Goal: Task Accomplishment & Management: Use online tool/utility

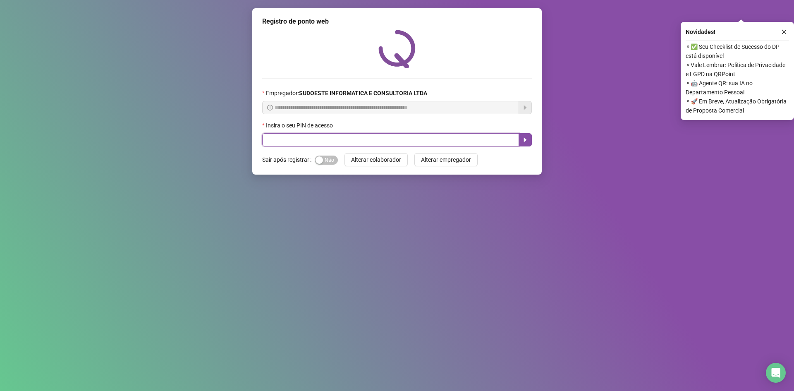
click at [308, 139] on input "text" at bounding box center [390, 139] width 257 height 13
type input "*****"
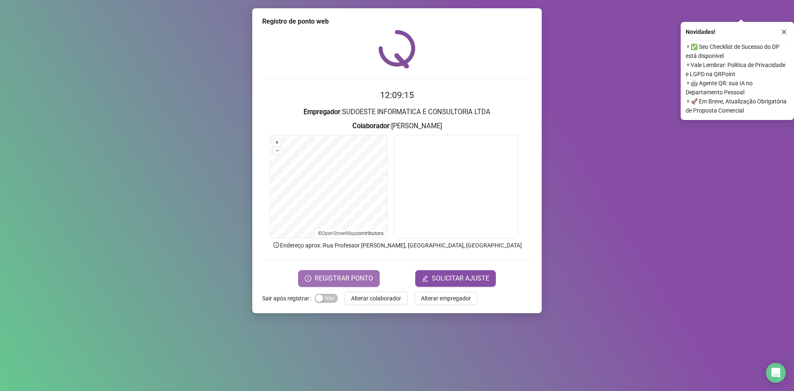
click at [364, 274] on span "REGISTRAR PONTO" at bounding box center [344, 278] width 58 height 10
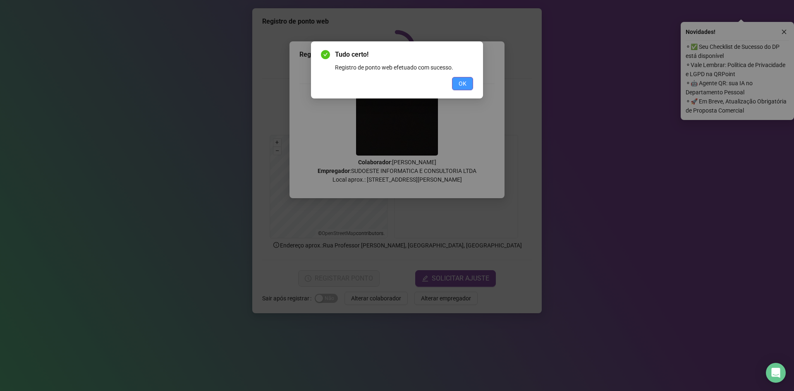
click at [464, 82] on span "OK" at bounding box center [462, 83] width 8 height 9
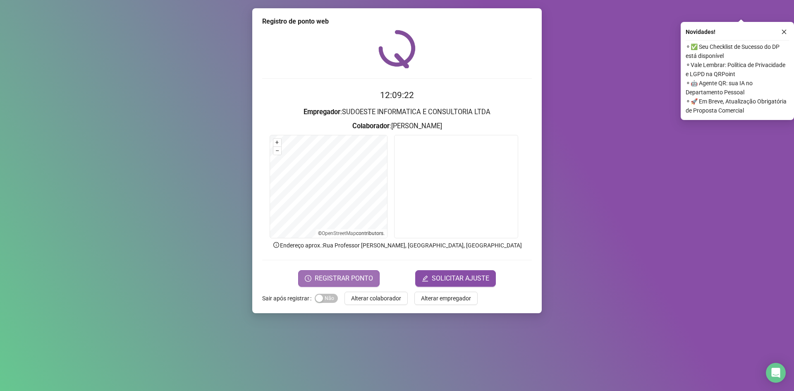
click at [320, 278] on span "REGISTRAR PONTO" at bounding box center [344, 278] width 58 height 10
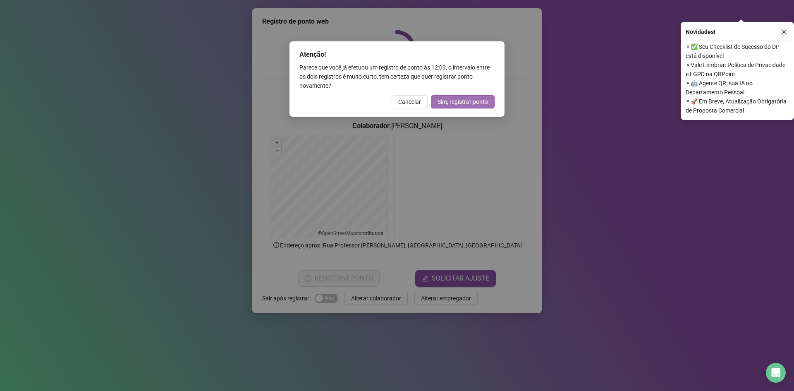
click at [457, 103] on span "Sim, registrar ponto" at bounding box center [462, 101] width 50 height 9
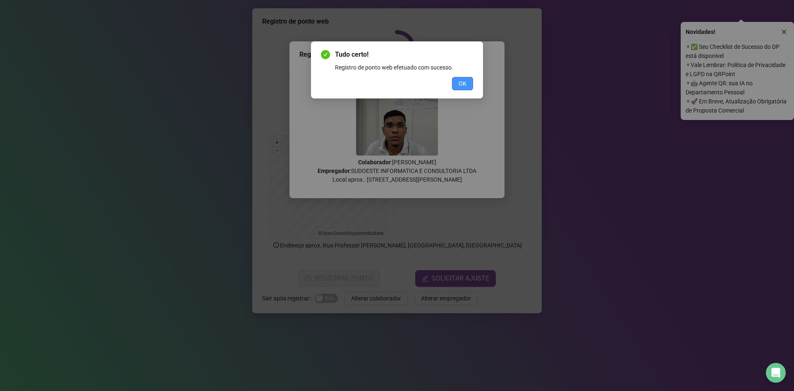
click at [464, 81] on span "OK" at bounding box center [462, 83] width 8 height 9
